Goal: Find contact information: Find contact information

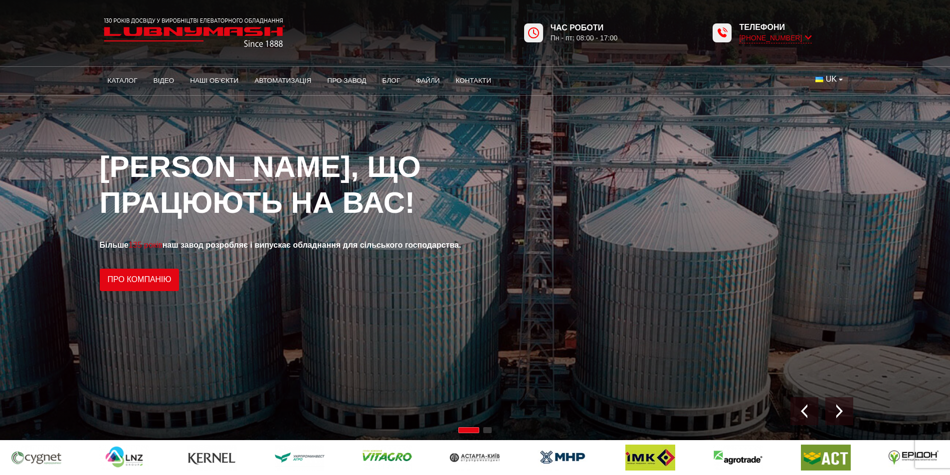
click at [810, 37] on icon at bounding box center [808, 37] width 7 height 9
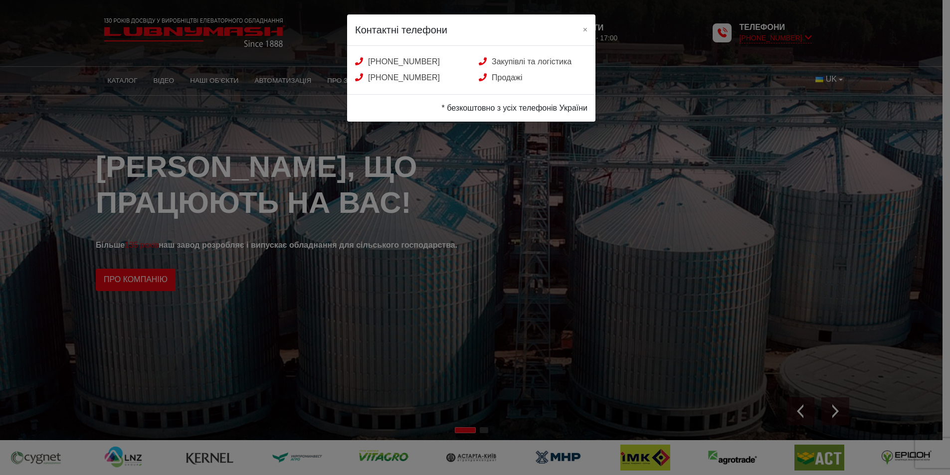
click at [810, 37] on div "Контактні телефони × +38 (050) 580 22 36 Закупівлі та логістика +38 (050) 308 4…" at bounding box center [475, 237] width 950 height 475
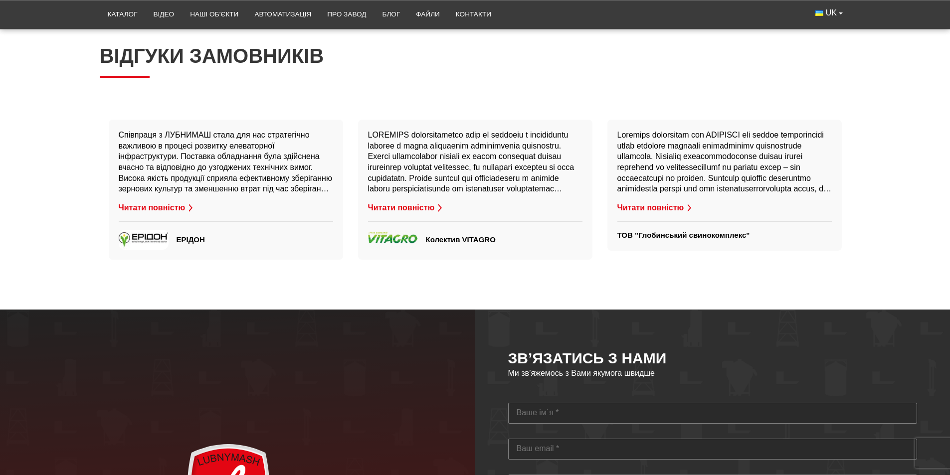
scroll to position [2893, 0]
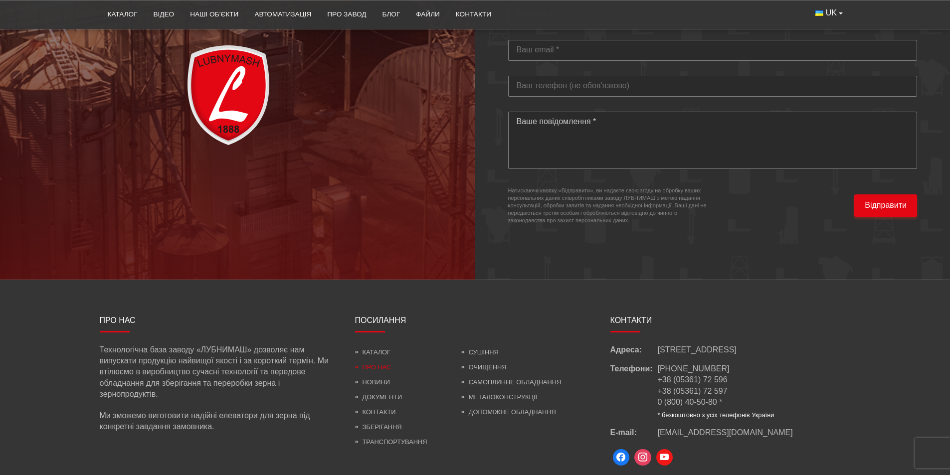
click at [377, 364] on link "Про нас" at bounding box center [373, 367] width 36 height 7
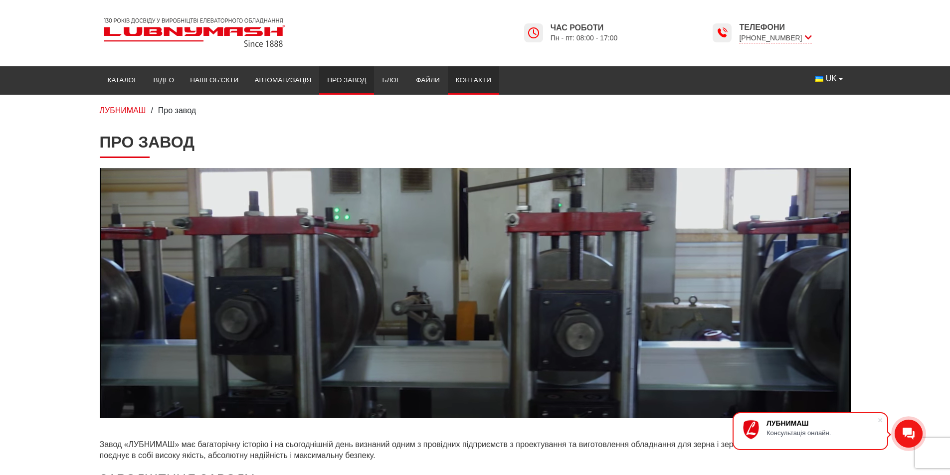
click at [467, 78] on link "Контакти" at bounding box center [473, 80] width 51 height 22
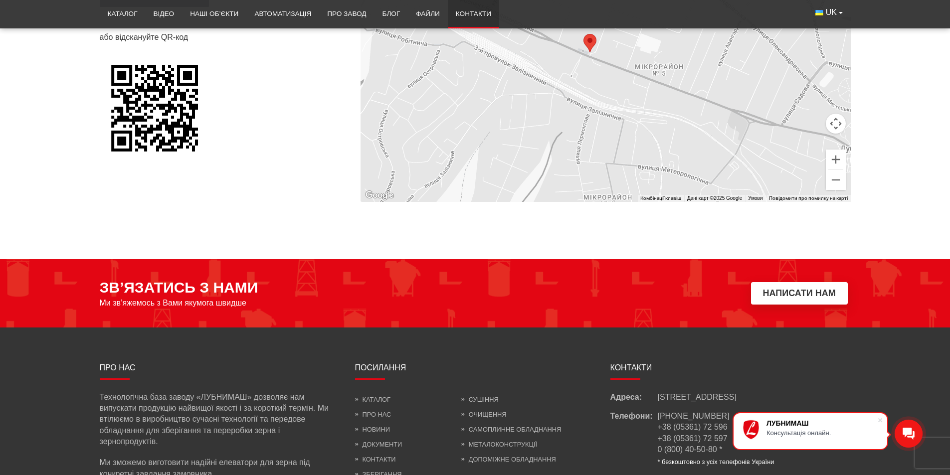
scroll to position [840, 0]
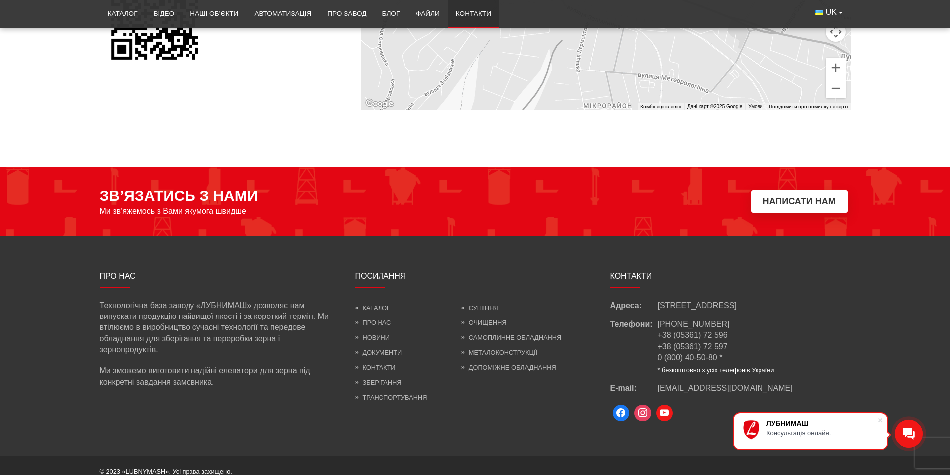
drag, startPoint x: 834, startPoint y: 291, endPoint x: 692, endPoint y: 295, distance: 141.2
click at [692, 300] on div "Адреса: Україна, м.Лубни, пр-т.Володимирський, 110/1" at bounding box center [731, 305] width 240 height 11
copy span "м.Лубни, пр-т.Володимирський, 110/1"
